Goal: Task Accomplishment & Management: Understand process/instructions

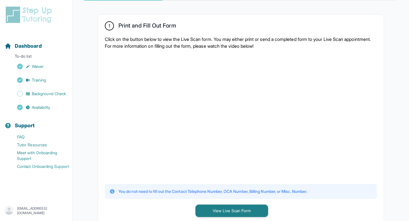
scroll to position [58, 0]
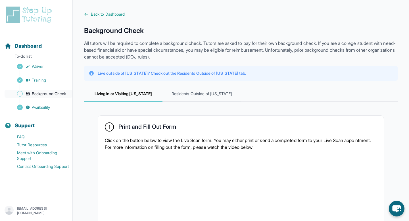
click at [54, 94] on span "Background Check" at bounding box center [49, 94] width 34 height 6
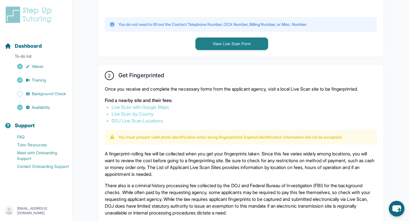
scroll to position [376, 0]
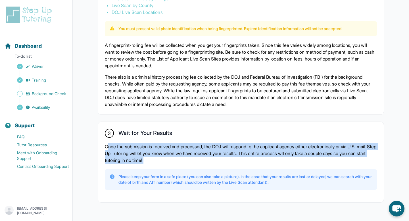
drag, startPoint x: 107, startPoint y: 147, endPoint x: 139, endPoint y: 165, distance: 36.7
click at [139, 165] on div "3 Wait for Your Results Once the submission is received and processed, the DOJ …" at bounding box center [240, 162] width 285 height 80
click at [150, 159] on p "Once the submission is received and processed, the DOJ will respond to the appl…" at bounding box center [241, 153] width 272 height 20
